Goal: Transaction & Acquisition: Purchase product/service

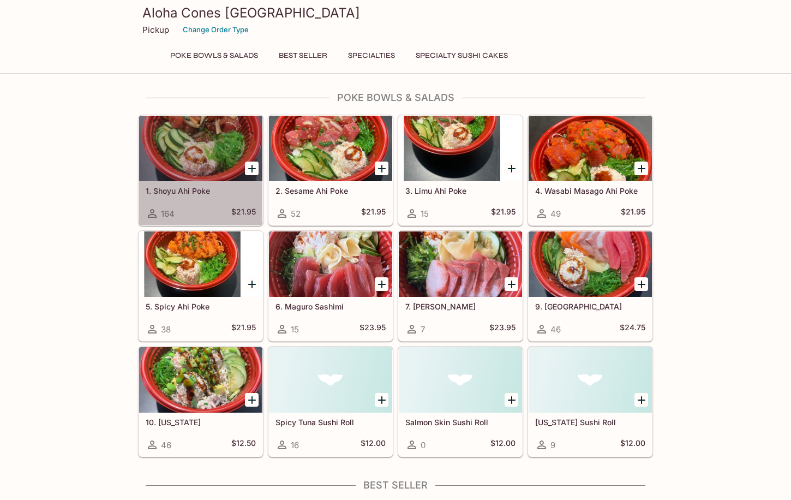
click at [200, 190] on h5 "1. Shoyu Ahi Poke" at bounding box center [201, 190] width 110 height 9
click at [193, 189] on h5 "1. Shoyu Ahi Poke" at bounding box center [201, 190] width 110 height 9
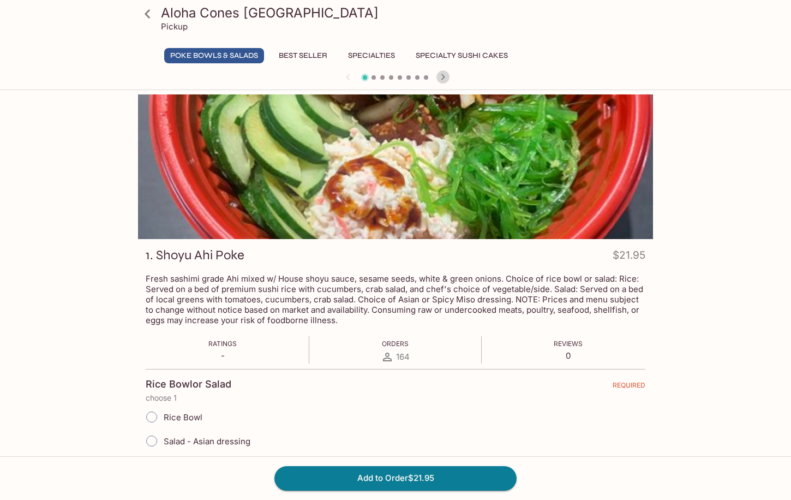
click at [444, 73] on icon "button" at bounding box center [442, 76] width 13 height 13
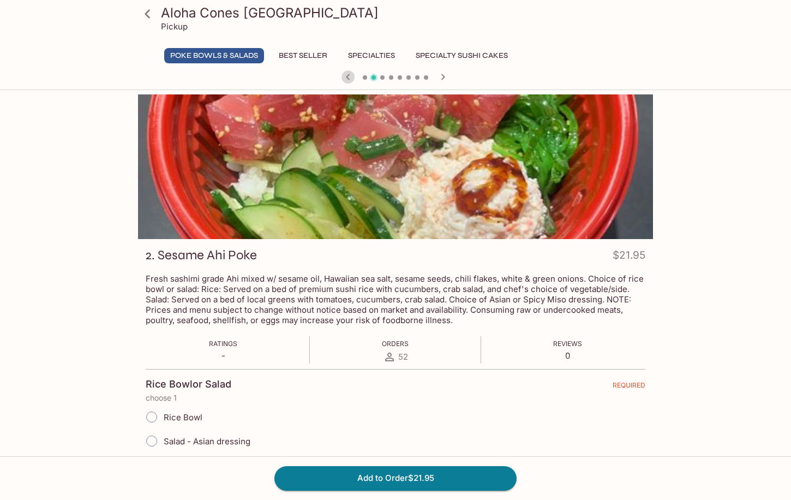
click at [348, 76] on icon "button" at bounding box center [348, 77] width 4 height 6
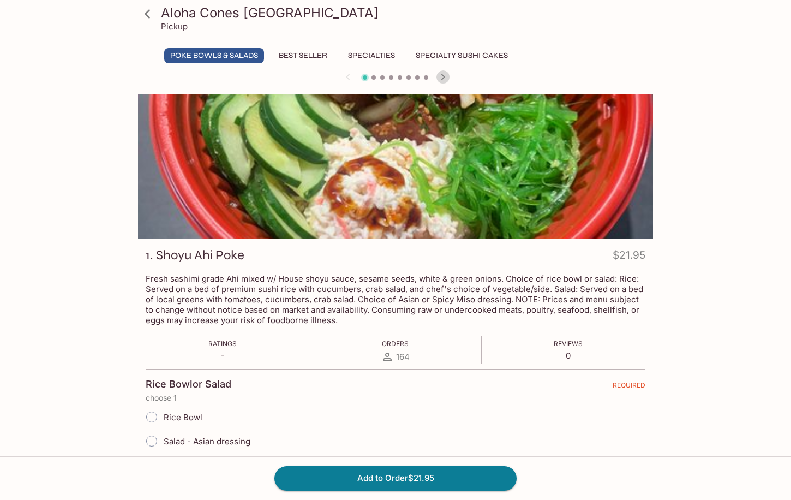
click at [442, 80] on icon "button" at bounding box center [443, 77] width 4 height 6
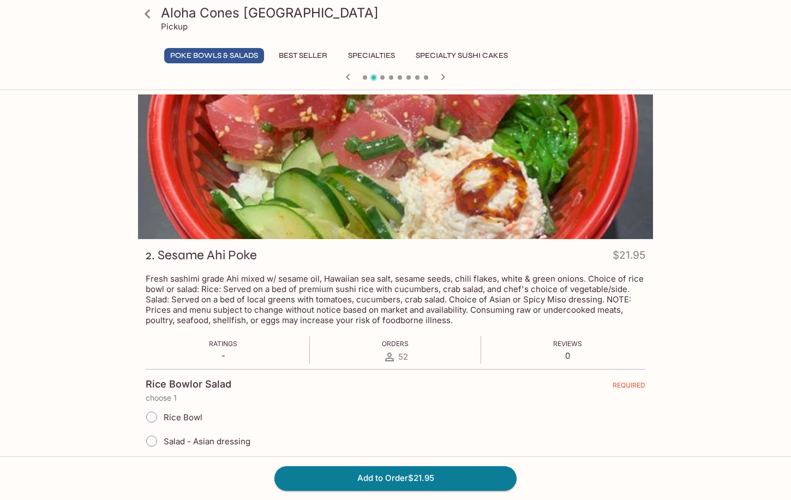
click at [442, 80] on icon "button" at bounding box center [443, 77] width 4 height 6
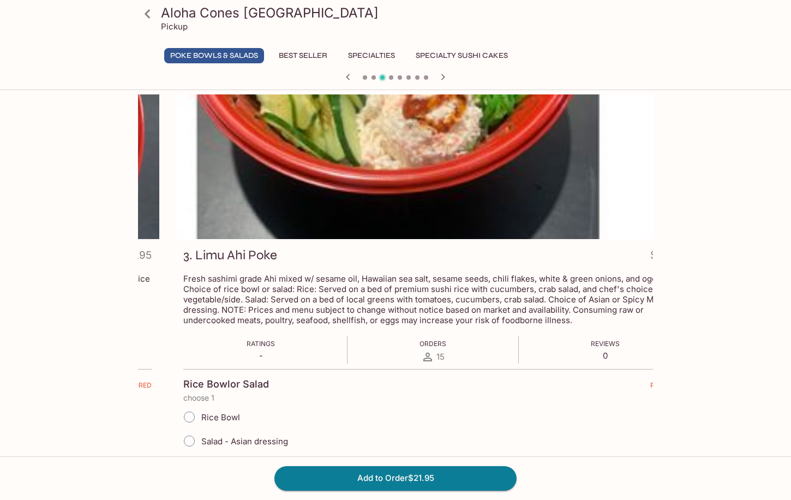
click at [194, 254] on h3 "3. Limu Ahi Poke" at bounding box center [230, 255] width 94 height 17
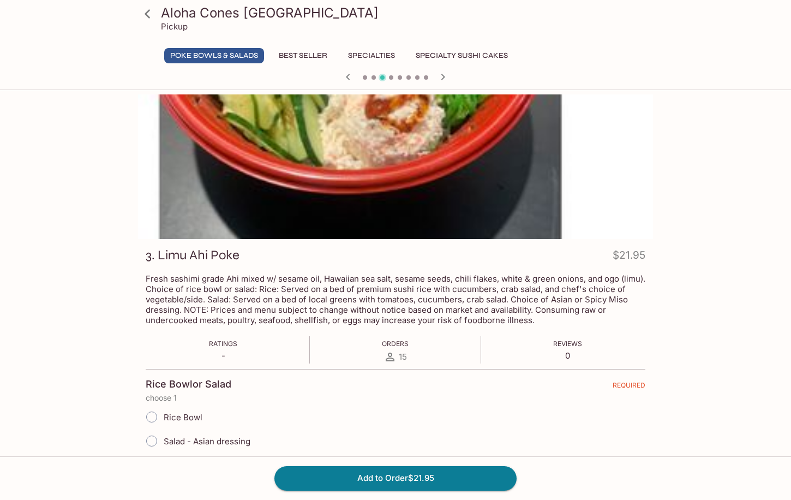
click at [441, 77] on icon "button" at bounding box center [442, 76] width 13 height 13
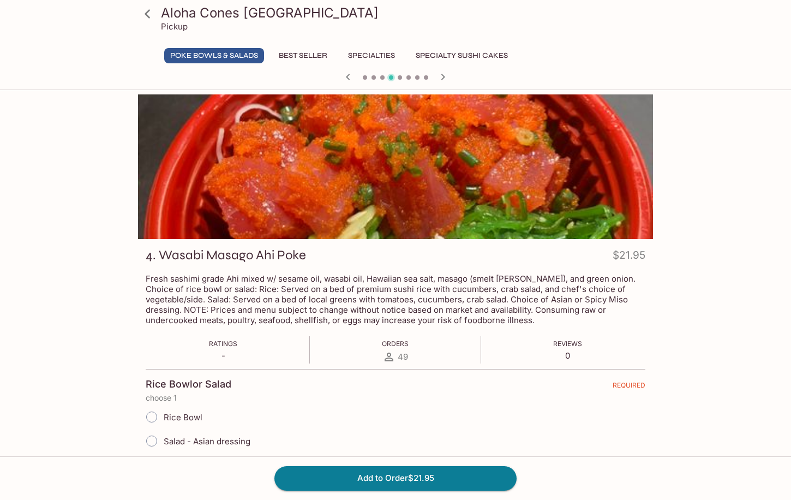
click at [441, 77] on icon "button" at bounding box center [442, 76] width 13 height 13
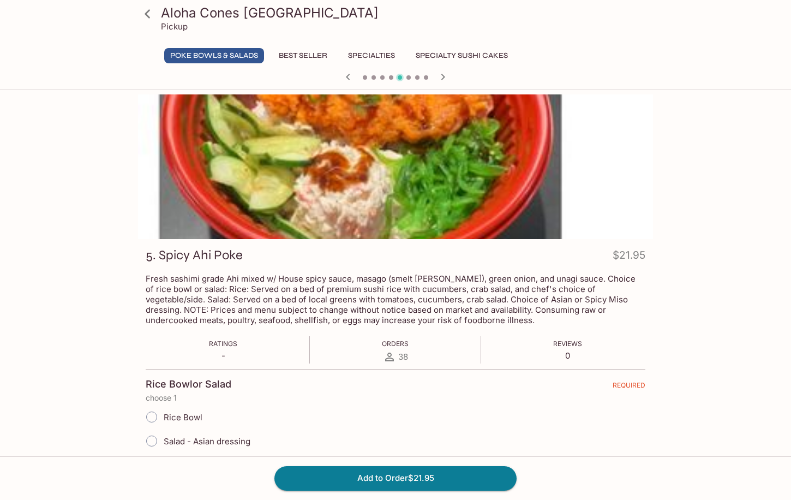
click at [441, 77] on icon "button" at bounding box center [442, 76] width 13 height 13
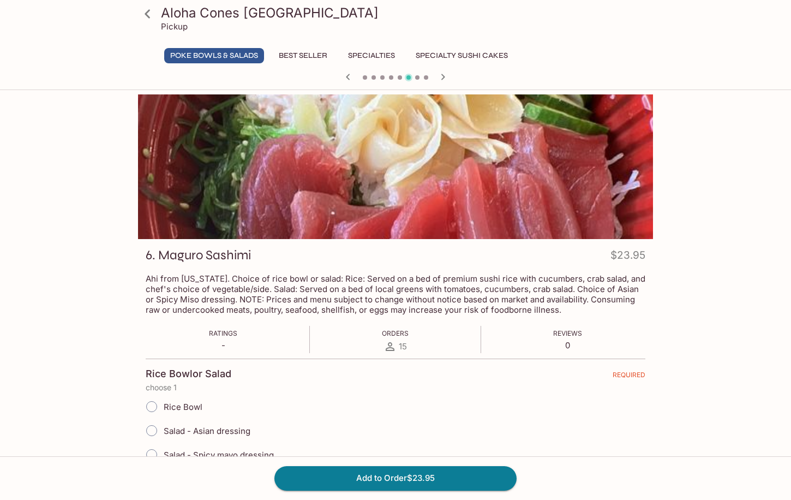
click at [441, 77] on icon "button" at bounding box center [442, 76] width 13 height 13
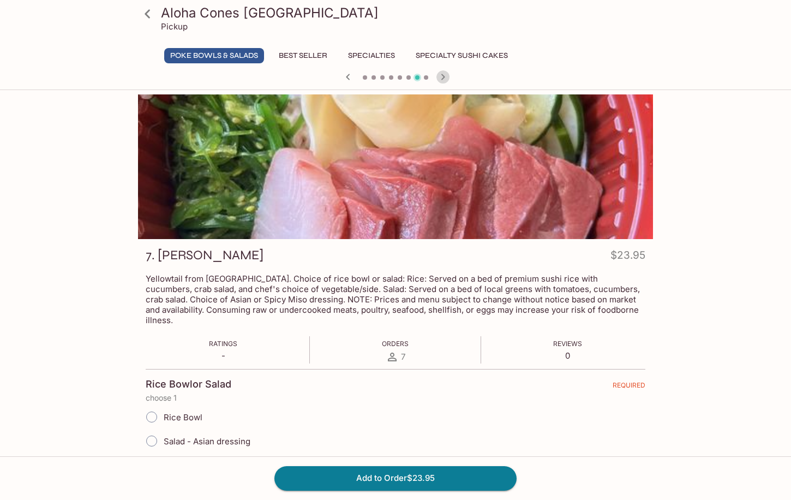
click at [443, 77] on icon "button" at bounding box center [442, 76] width 13 height 13
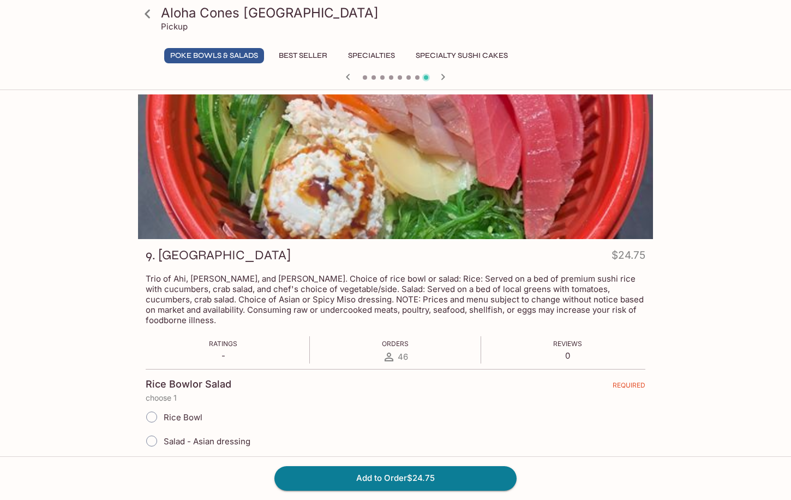
click at [447, 77] on icon "button" at bounding box center [442, 76] width 13 height 13
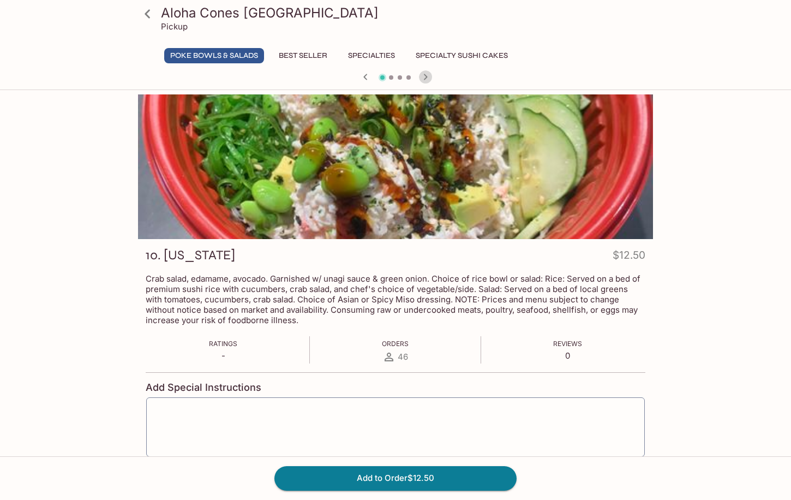
click at [425, 75] on icon "button" at bounding box center [426, 77] width 4 height 6
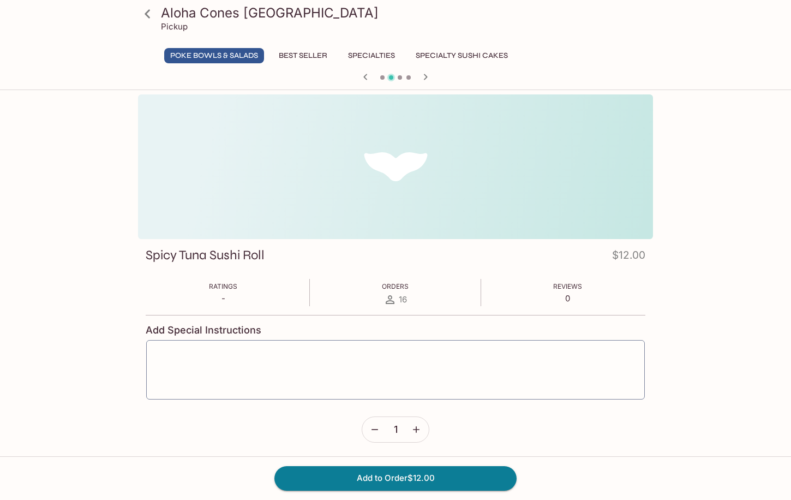
click at [230, 53] on button "Poke Bowls & Salads" at bounding box center [214, 55] width 100 height 15
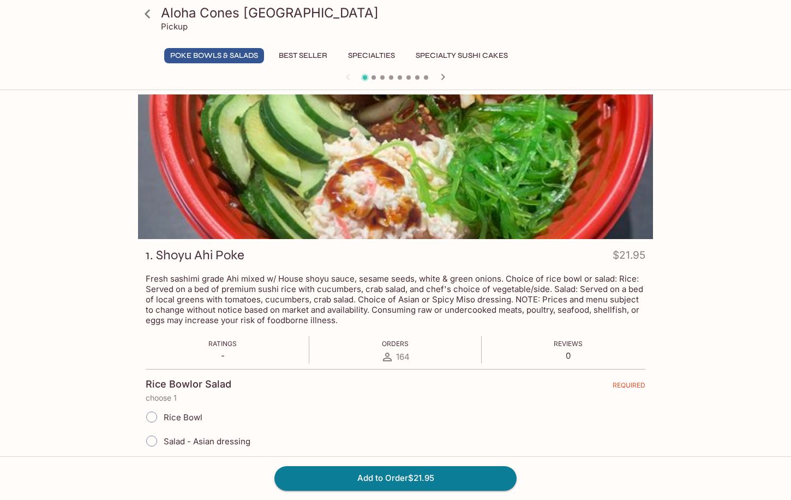
click at [401, 77] on span at bounding box center [400, 77] width 4 height 4
click at [441, 76] on icon "button" at bounding box center [442, 76] width 13 height 13
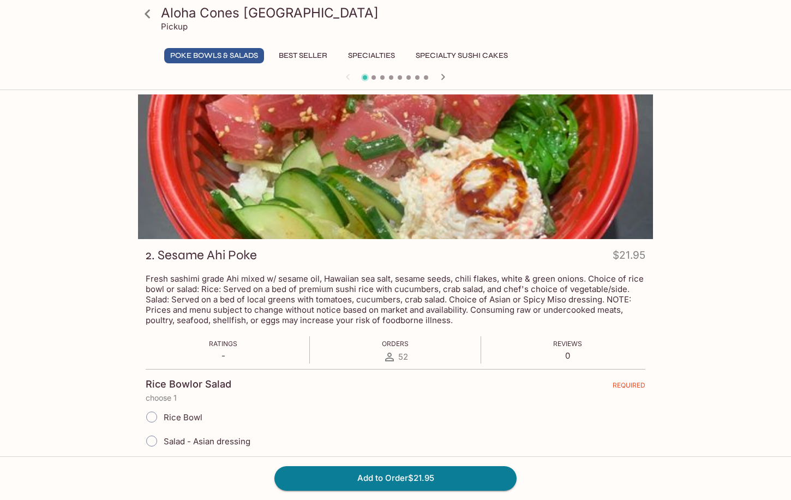
click at [441, 76] on icon "button" at bounding box center [442, 76] width 13 height 13
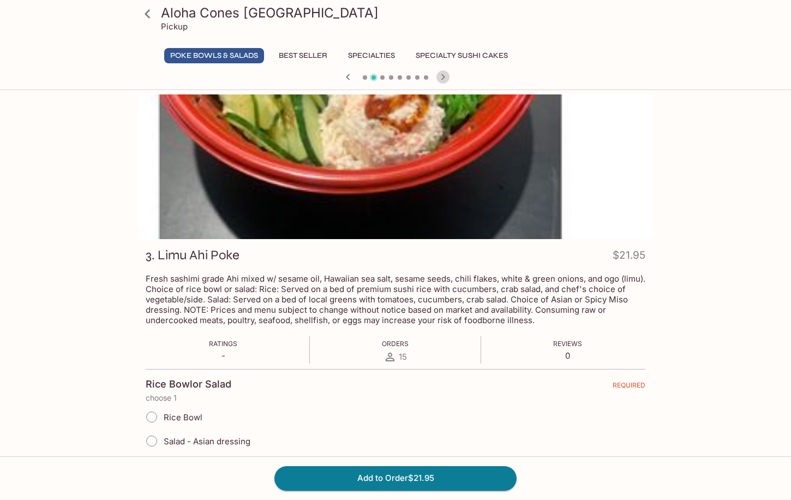
click at [441, 76] on icon "button" at bounding box center [442, 76] width 13 height 13
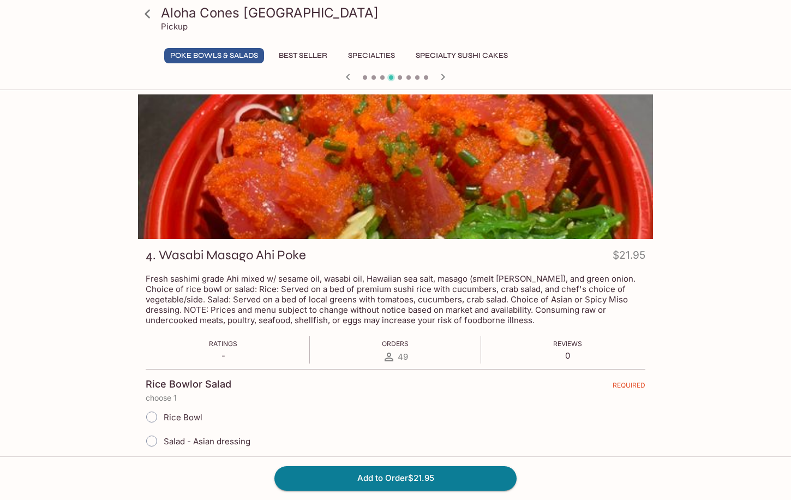
click at [441, 76] on icon "button" at bounding box center [442, 76] width 13 height 13
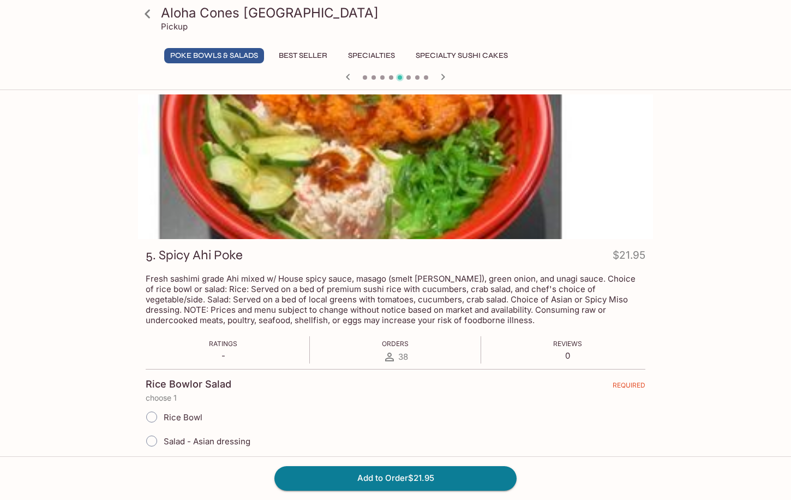
click at [441, 76] on icon "button" at bounding box center [442, 76] width 13 height 13
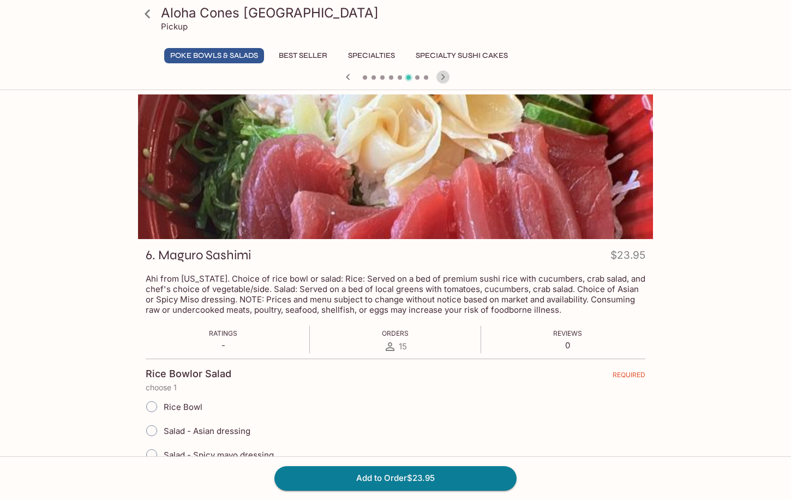
click at [441, 76] on icon "button" at bounding box center [442, 76] width 13 height 13
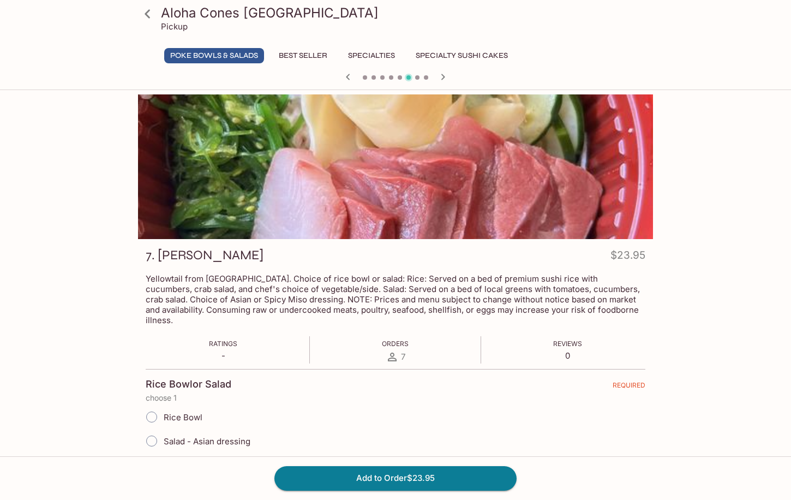
click at [441, 76] on icon "button" at bounding box center [442, 76] width 13 height 13
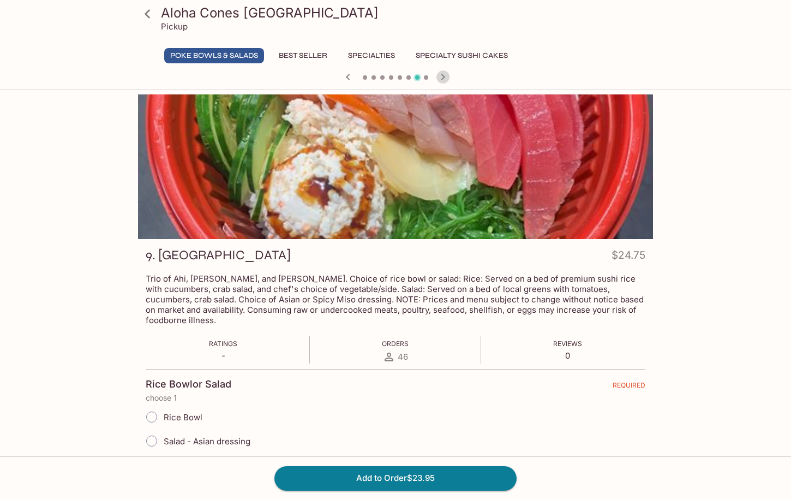
click at [441, 76] on icon "button" at bounding box center [442, 76] width 13 height 13
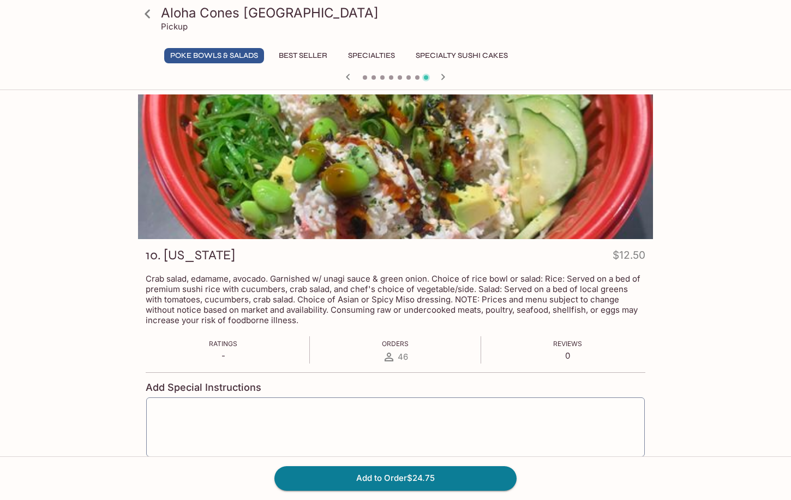
click at [441, 76] on div at bounding box center [396, 78] width 524 height 16
click at [421, 79] on icon "button" at bounding box center [425, 76] width 13 height 13
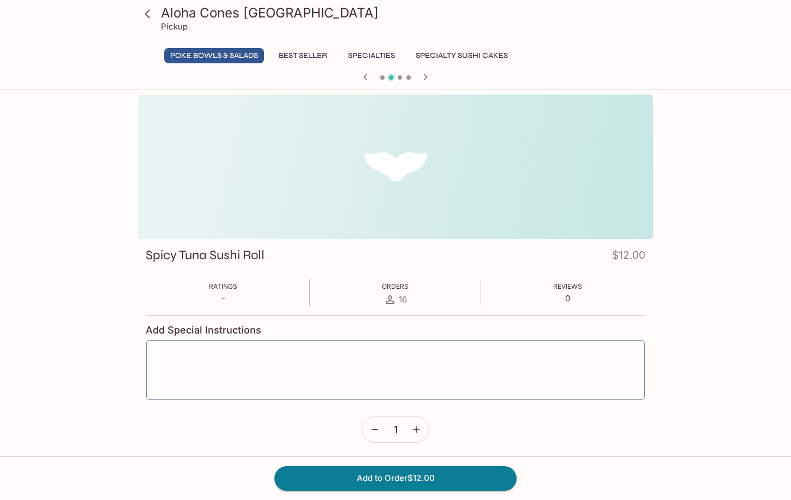
click at [241, 53] on button "Poke Bowls & Salads" at bounding box center [214, 55] width 100 height 15
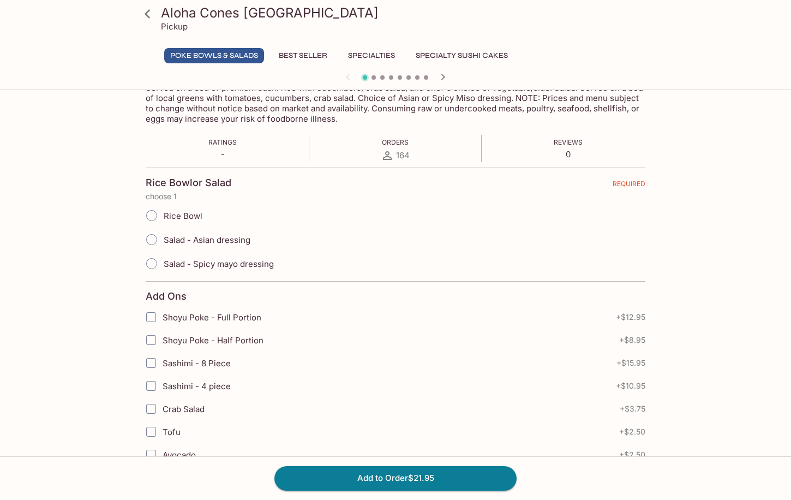
scroll to position [273, 0]
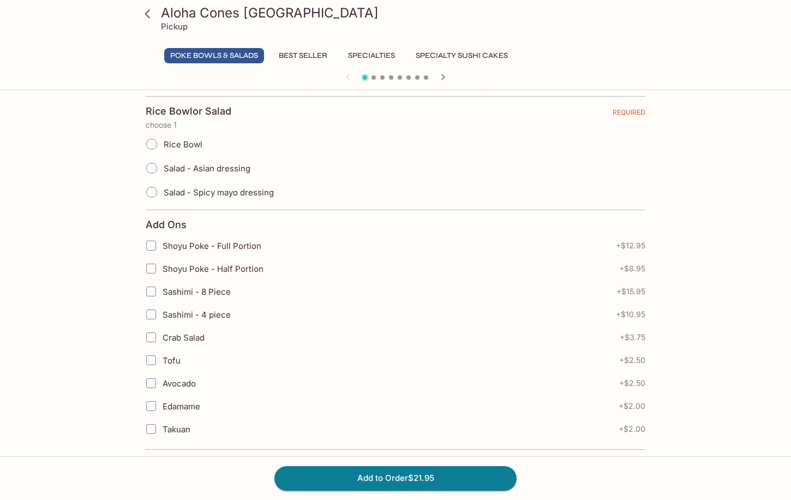
click at [157, 145] on input "Rice Bowl" at bounding box center [151, 144] width 23 height 23
radio input "true"
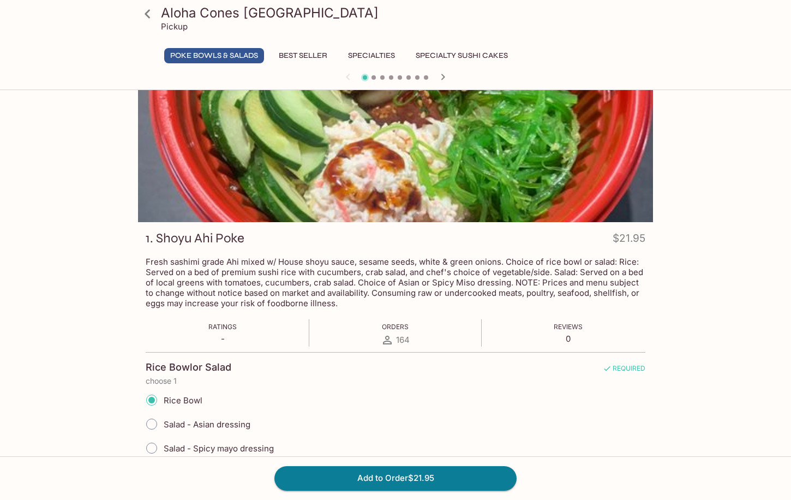
scroll to position [0, 0]
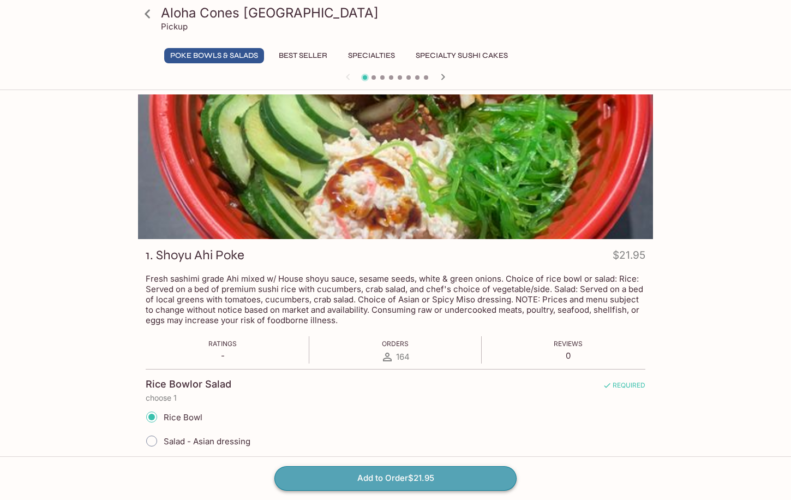
click at [385, 472] on button "Add to Order $21.95" at bounding box center [395, 478] width 242 height 24
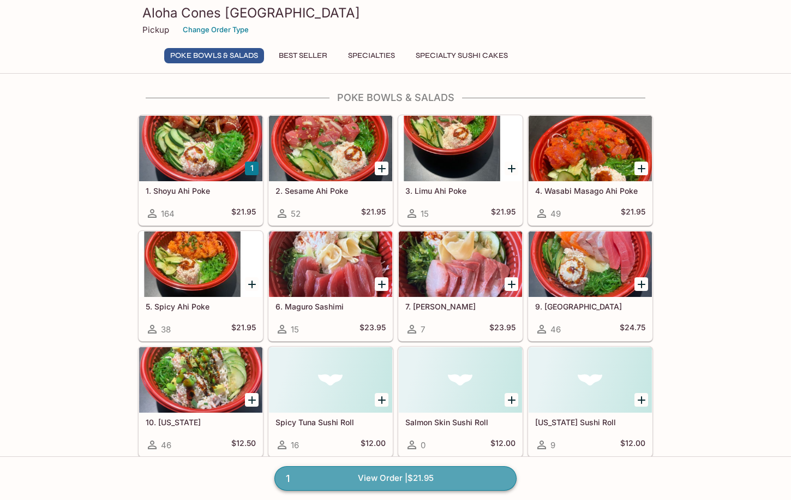
click at [382, 484] on link "1 View Order | $21.95" at bounding box center [395, 478] width 242 height 24
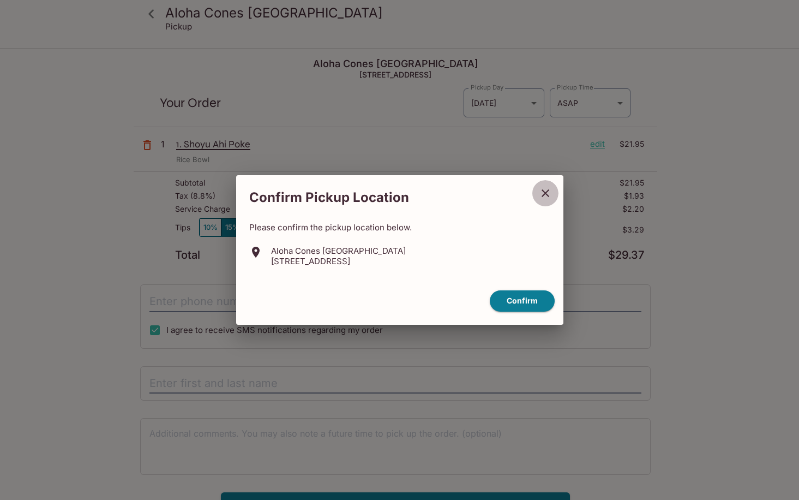
click at [542, 195] on icon "close" at bounding box center [545, 193] width 13 height 13
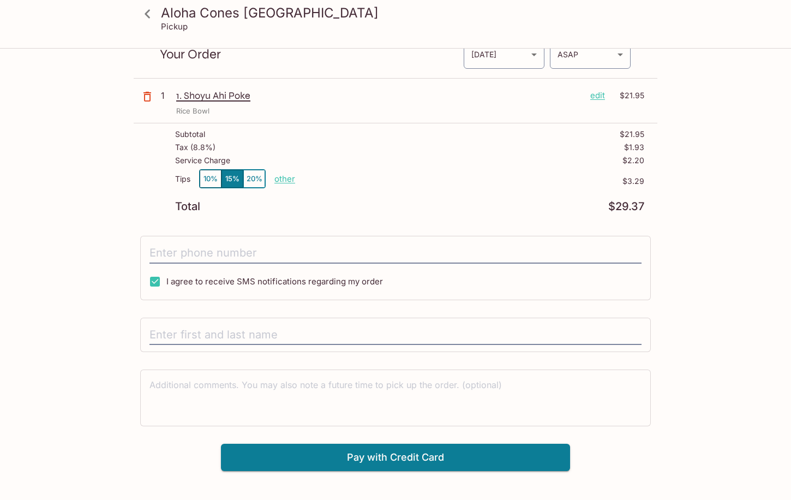
scroll to position [49, 0]
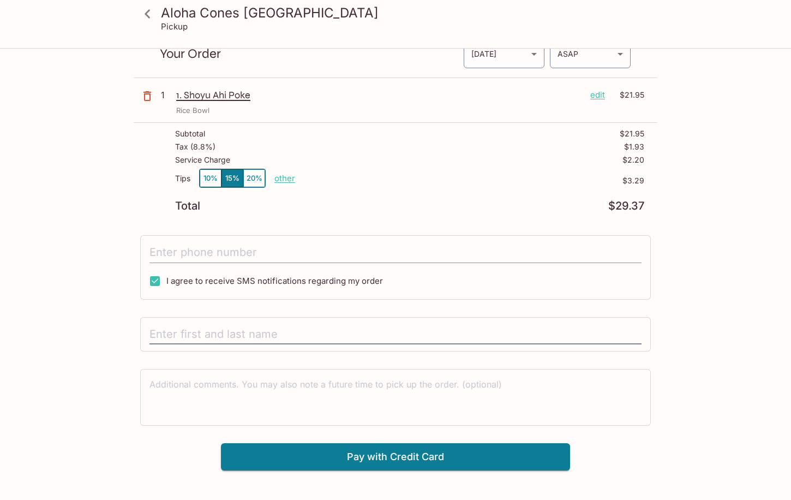
click at [244, 247] on input "tel" at bounding box center [395, 252] width 492 height 21
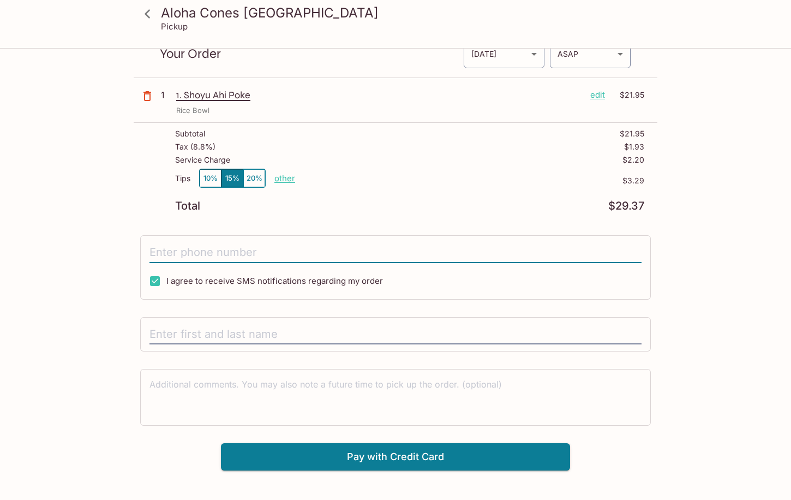
type input "(720) 786-8908"
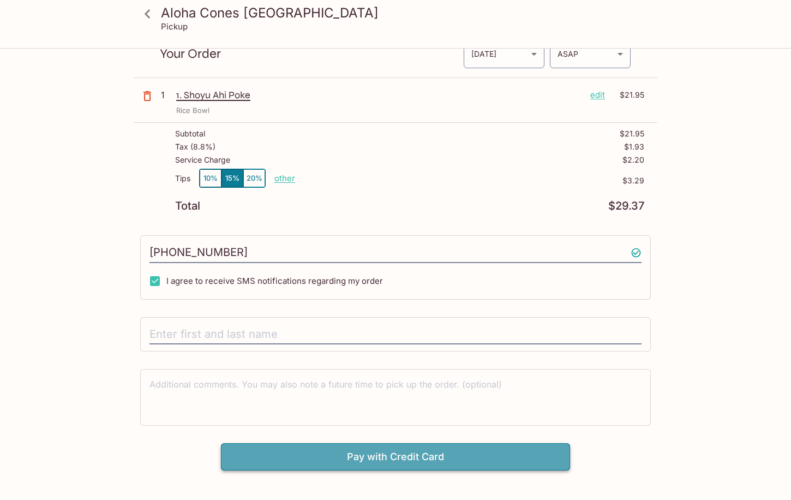
click at [310, 460] on button "Pay with Credit Card" at bounding box center [395, 456] width 349 height 27
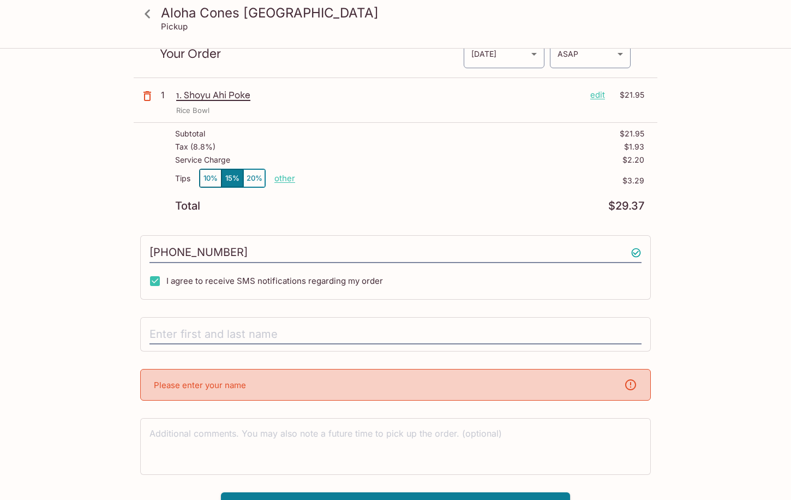
click at [227, 384] on p "Please enter your name" at bounding box center [200, 385] width 92 height 10
click at [187, 335] on input "text" at bounding box center [395, 334] width 492 height 21
type input "Layala Ruiz"
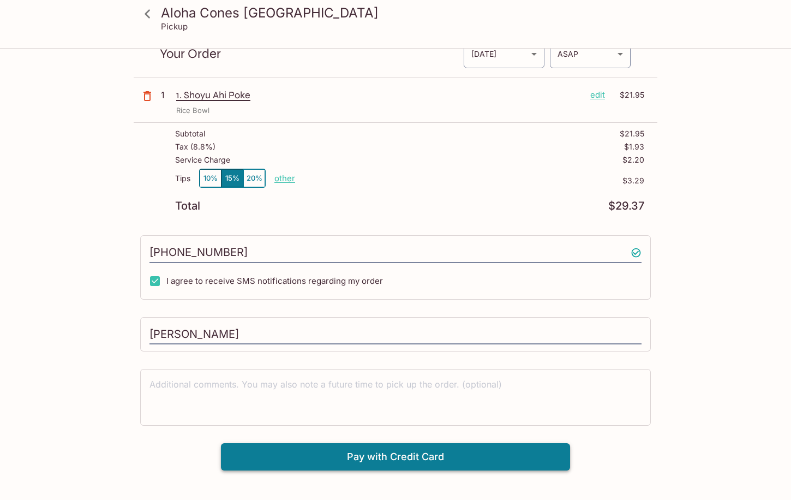
click at [327, 480] on div "Aloha Cones Denver Pickup Aloha Cones Denver 601 North Broadway Suite 125, Denv…" at bounding box center [395, 250] width 791 height 500
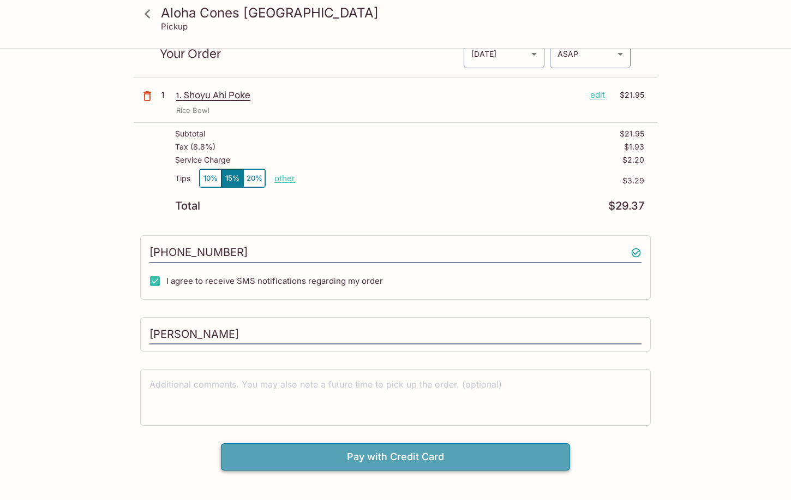
click at [329, 462] on button "Pay with Credit Card" at bounding box center [395, 456] width 349 height 27
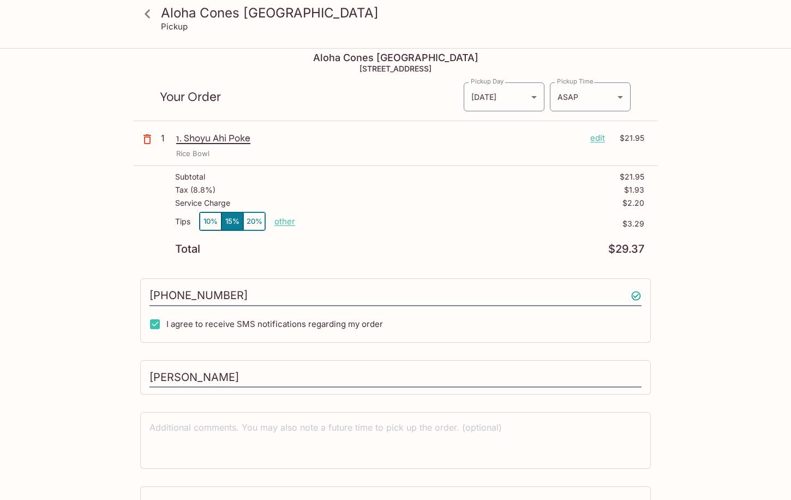
scroll to position [0, 0]
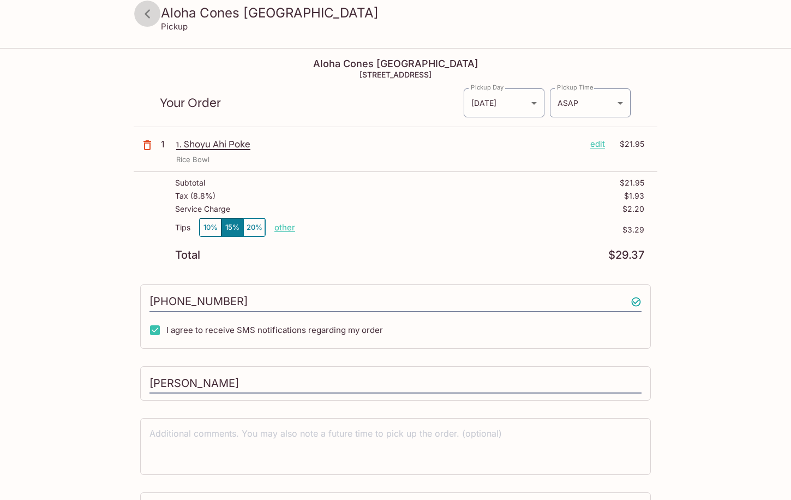
click at [151, 10] on icon at bounding box center [147, 13] width 19 height 19
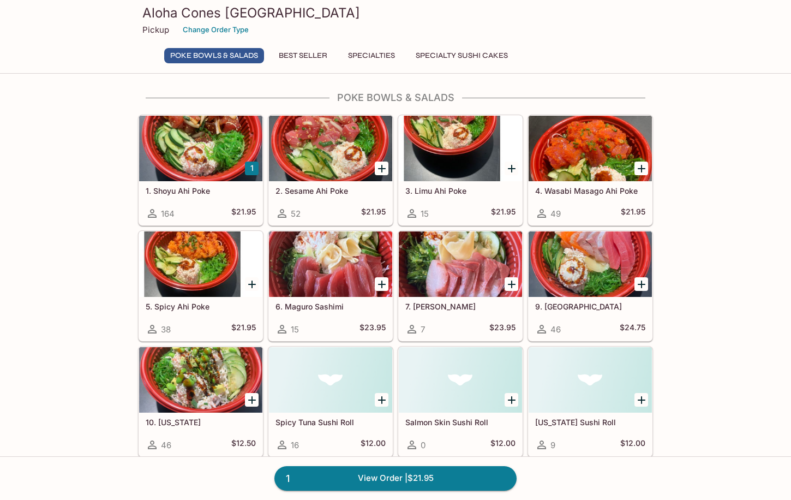
click at [331, 202] on div "2. Sesame Ahi Poke 52 $21.95" at bounding box center [330, 203] width 123 height 44
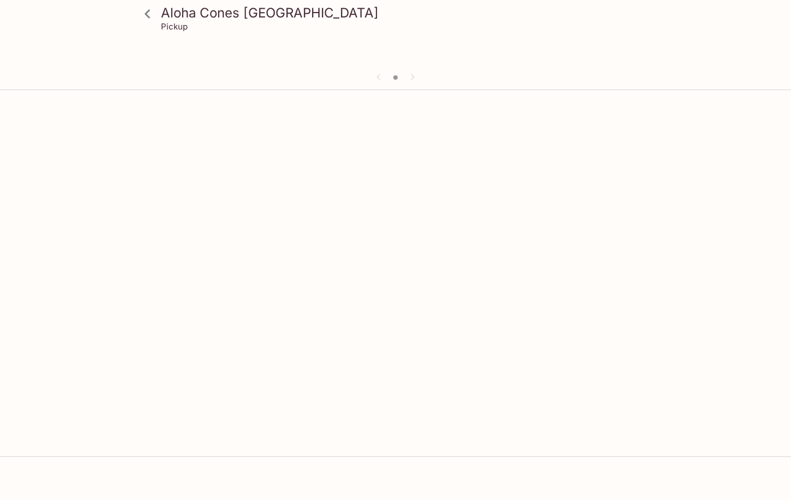
click at [150, 13] on icon at bounding box center [147, 13] width 19 height 19
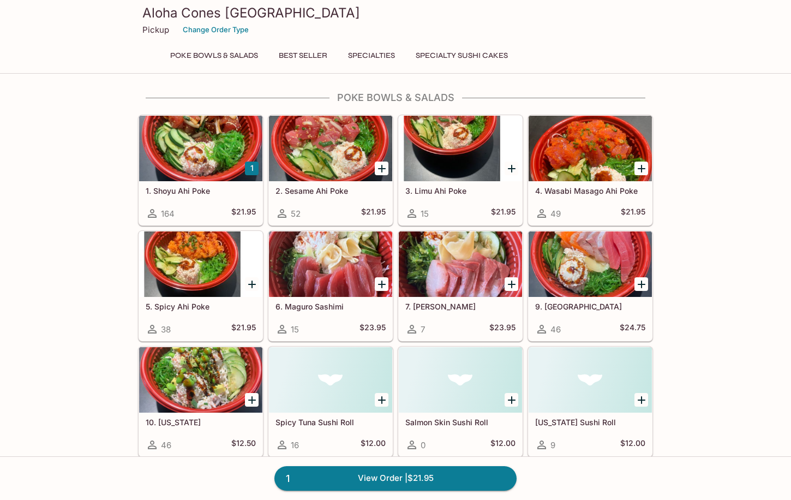
click at [510, 39] on div "Aloha Cones Denver Pickup Change Order Type" at bounding box center [396, 22] width 524 height 44
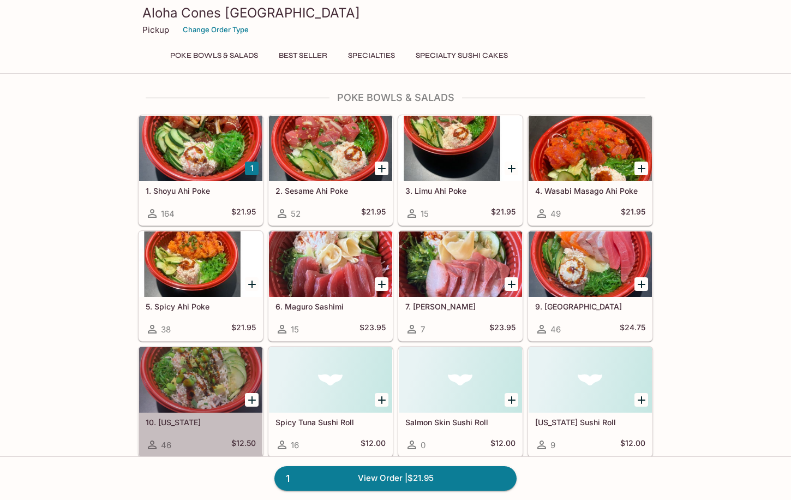
click at [205, 432] on div "10. [US_STATE] 46 $12.50" at bounding box center [200, 434] width 123 height 44
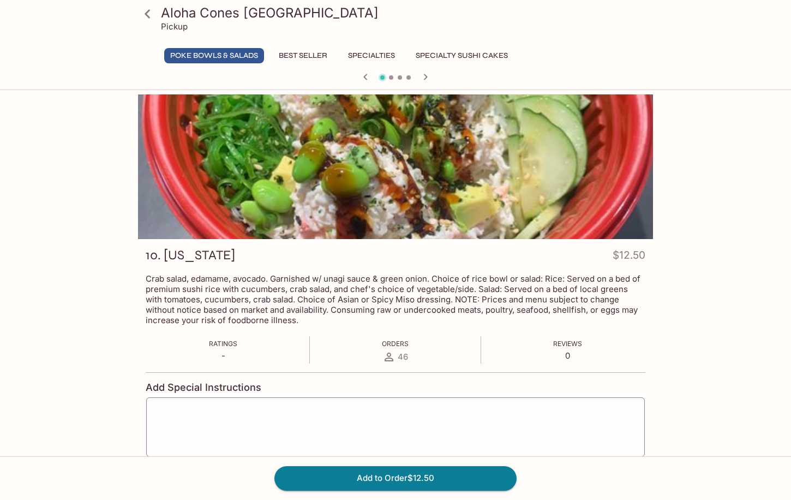
click at [317, 61] on button "Best Seller" at bounding box center [303, 55] width 61 height 15
